Goal: Use online tool/utility: Utilize a website feature to perform a specific function

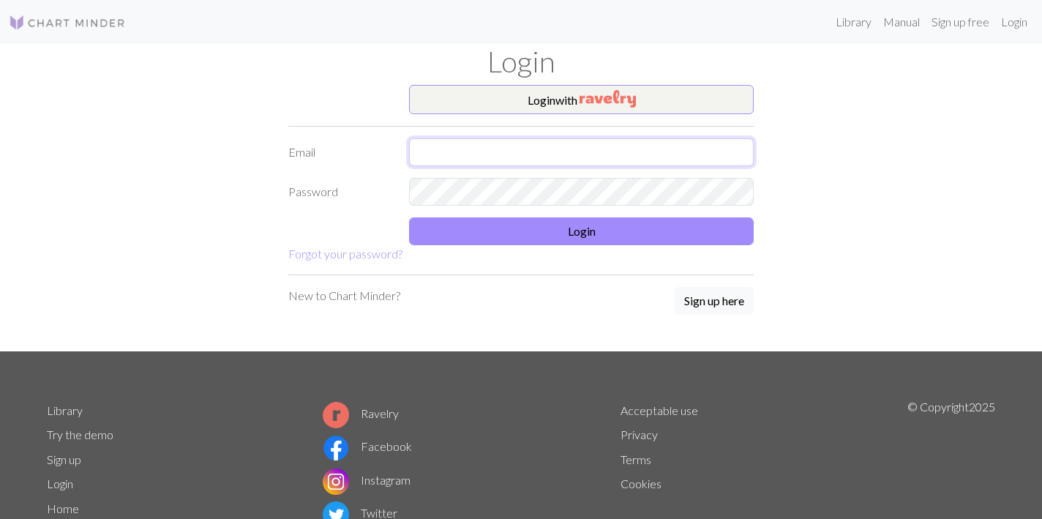
type input "[PERSON_NAME][EMAIL_ADDRESS][DOMAIN_NAME]"
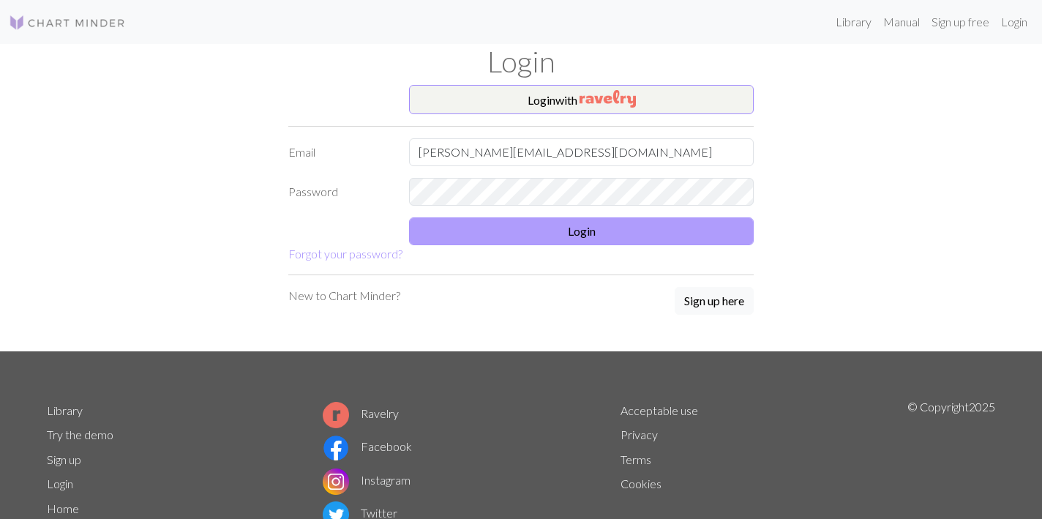
click at [586, 233] on button "Login" at bounding box center [581, 231] width 345 height 28
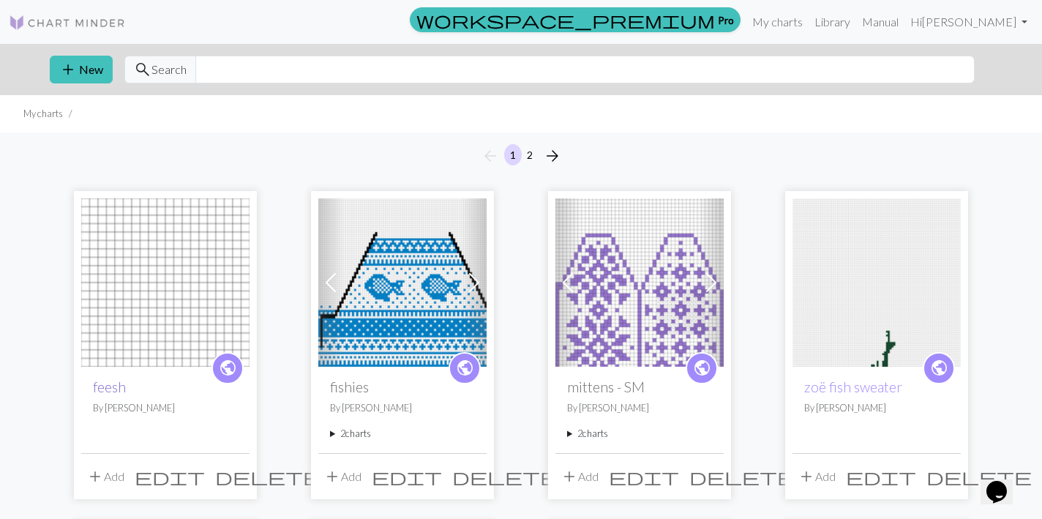
click at [116, 392] on link "feesh" at bounding box center [109, 386] width 33 height 17
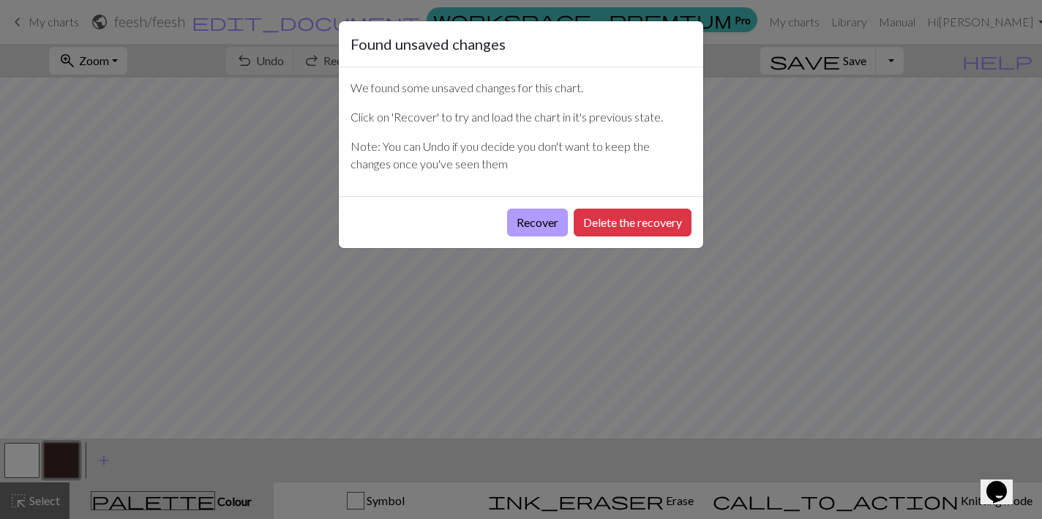
click at [532, 230] on button "Recover" at bounding box center [537, 223] width 61 height 28
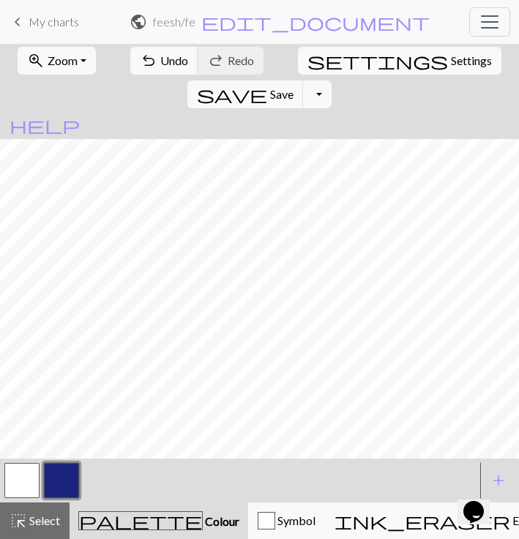
scroll to position [22, 12]
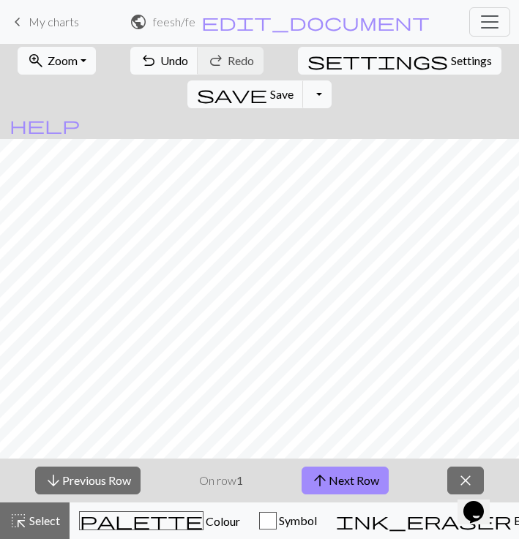
scroll to position [90, 83]
click at [327, 479] on span "arrow_upward" at bounding box center [320, 481] width 18 height 20
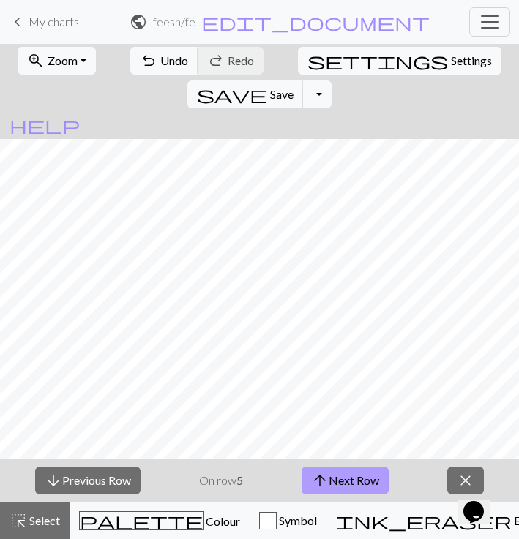
click at [327, 479] on span "arrow_upward" at bounding box center [320, 481] width 18 height 20
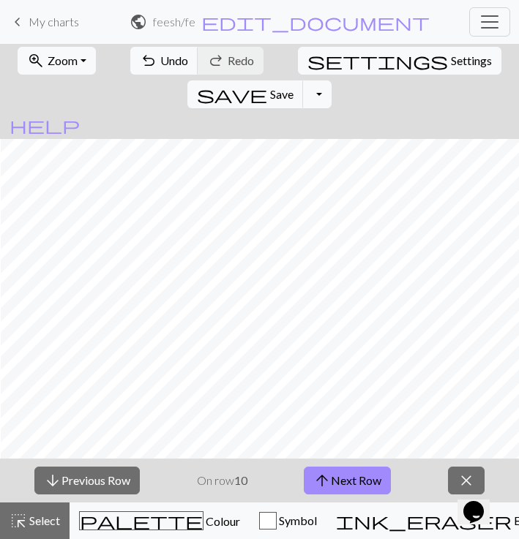
scroll to position [92, 3]
click at [340, 493] on button "arrow_upward Next Row" at bounding box center [347, 481] width 87 height 28
click at [340, 477] on button "arrow_upward Next Row" at bounding box center [347, 481] width 87 height 28
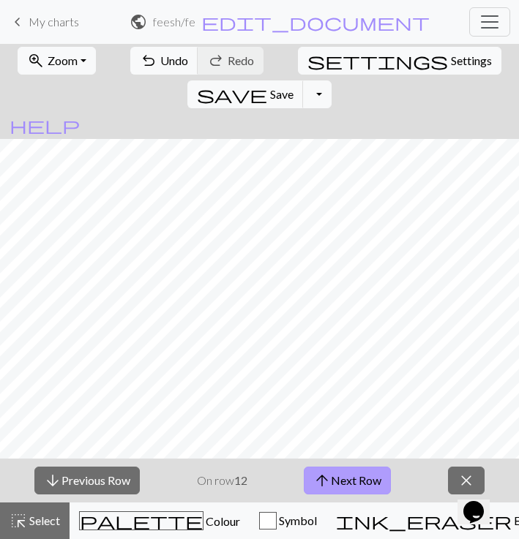
click at [351, 480] on button "arrow_upward Next Row" at bounding box center [347, 481] width 87 height 28
click at [360, 474] on button "arrow_upward Next Row" at bounding box center [347, 481] width 87 height 28
click at [357, 477] on button "arrow_upward Next Row" at bounding box center [347, 481] width 87 height 28
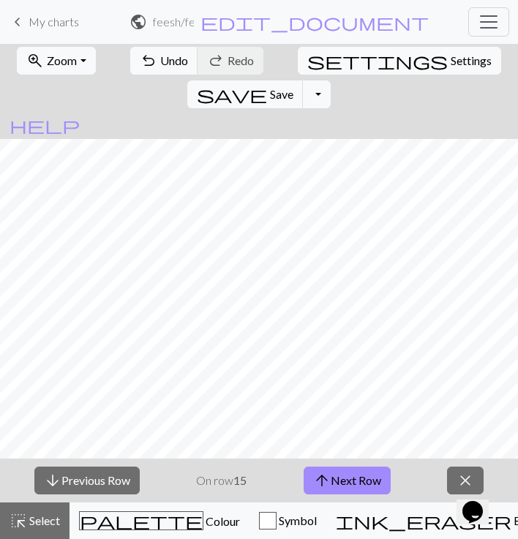
scroll to position [105, 65]
click at [356, 478] on button "arrow_upward Next Row" at bounding box center [347, 481] width 87 height 28
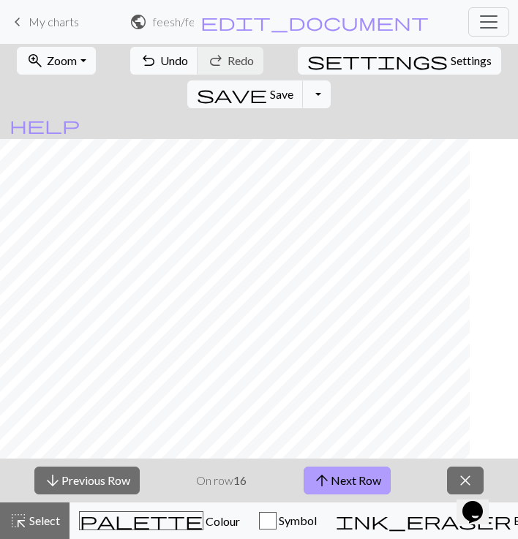
scroll to position [100, 17]
click at [375, 477] on button "arrow_upward Next Row" at bounding box center [347, 481] width 87 height 28
click at [329, 471] on span "arrow_upward" at bounding box center [322, 481] width 18 height 20
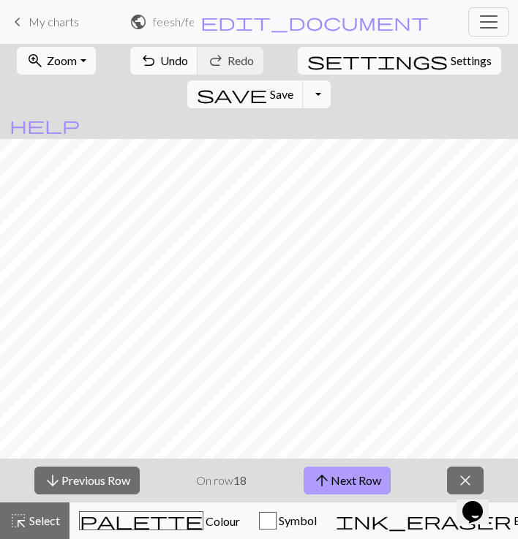
click at [354, 481] on button "arrow_upward Next Row" at bounding box center [347, 481] width 87 height 28
